Goal: Entertainment & Leisure: Consume media (video, audio)

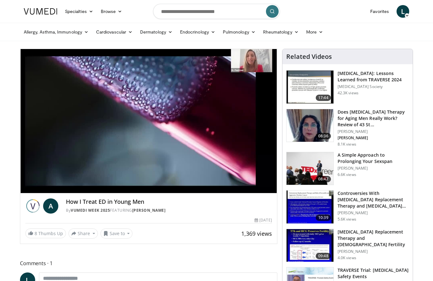
click at [168, 176] on div "10 seconds Tap to unmute" at bounding box center [148, 121] width 257 height 144
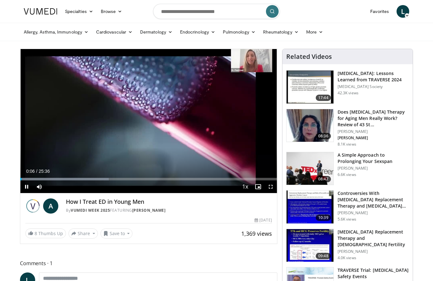
click at [66, 184] on div "Current Time 0:06 / Duration 25:36 Pause Skip Backward Skip Forward Mute Loaded…" at bounding box center [148, 187] width 257 height 13
click at [55, 180] on div "Progress Bar" at bounding box center [64, 179] width 88 height 3
click at [218, 157] on div "10 seconds Tap to unmute" at bounding box center [148, 121] width 257 height 144
click at [78, 179] on div "Progress Bar" at bounding box center [82, 179] width 124 height 3
click at [138, 154] on div "10 seconds Tap to unmute" at bounding box center [148, 121] width 257 height 144
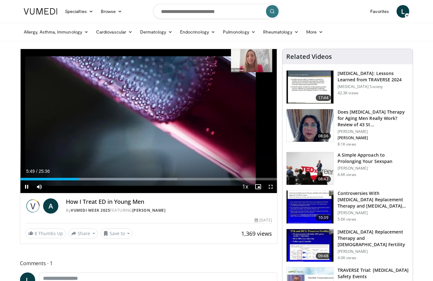
click at [103, 179] on div "Progress Bar" at bounding box center [113, 179] width 127 height 3
click at [209, 142] on div "10 seconds Tap to unmute" at bounding box center [148, 121] width 257 height 144
click at [142, 180] on div "Progress Bar" at bounding box center [140, 179] width 118 height 3
click at [201, 164] on div "10 seconds Tap to unmute" at bounding box center [148, 121] width 257 height 144
click at [172, 180] on div "Progress Bar" at bounding box center [198, 179] width 122 height 3
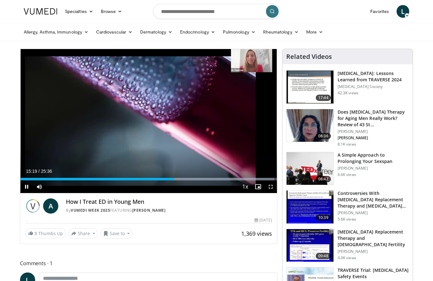
click at [208, 175] on div "Loaded : 98.94%" at bounding box center [148, 178] width 257 height 6
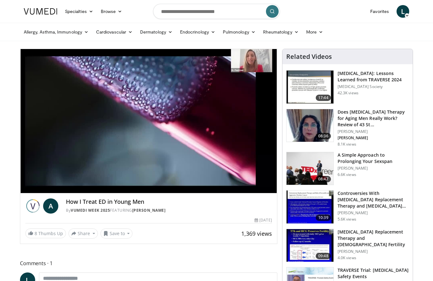
click at [211, 166] on div "10 seconds Tap to unmute" at bounding box center [148, 121] width 257 height 144
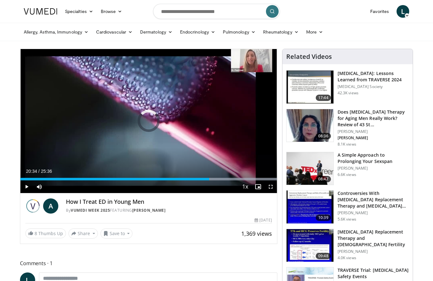
click at [226, 180] on div "Progress Bar" at bounding box center [218, 179] width 117 height 3
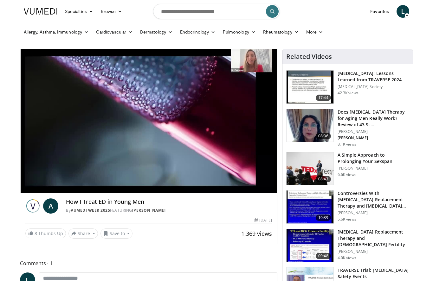
click at [238, 171] on div "10 seconds Tap to unmute" at bounding box center [148, 121] width 257 height 144
